Goal: Task Accomplishment & Management: Manage account settings

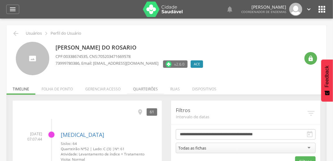
click at [148, 87] on li "Quarteirões" at bounding box center [145, 87] width 37 height 15
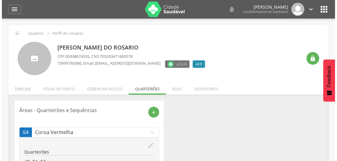
scroll to position [33, 0]
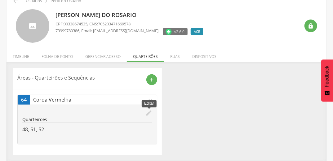
click at [148, 115] on icon "edit" at bounding box center [149, 113] width 7 height 7
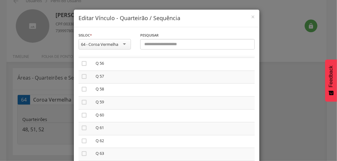
scroll to position [52, 0]
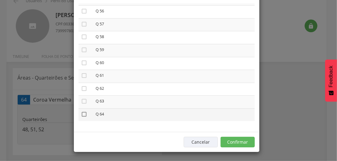
click at [82, 114] on icon "" at bounding box center [84, 114] width 6 height 6
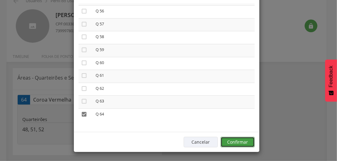
click at [247, 141] on button "Confirmar" at bounding box center [238, 142] width 34 height 11
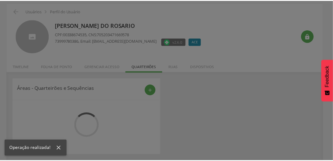
scroll to position [33, 0]
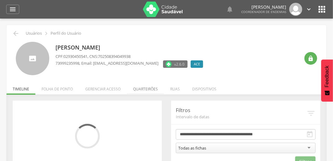
click at [142, 89] on li "Quarteirões" at bounding box center [145, 87] width 37 height 15
